Goal: Navigation & Orientation: Find specific page/section

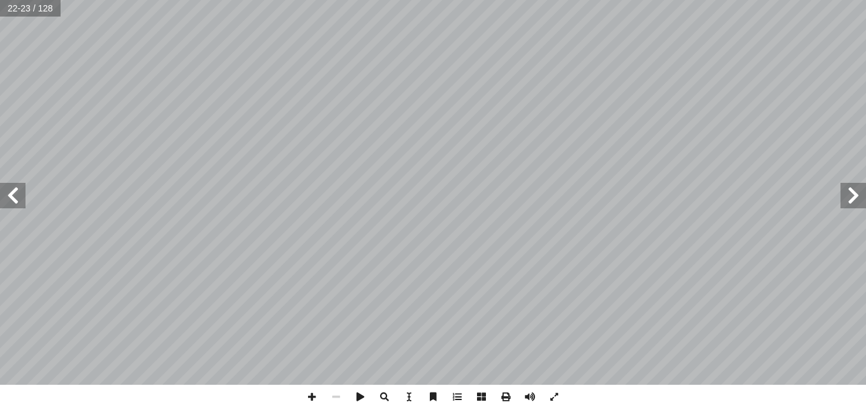
click at [855, 204] on span at bounding box center [854, 196] width 26 height 26
